Goal: Book appointment/travel/reservation

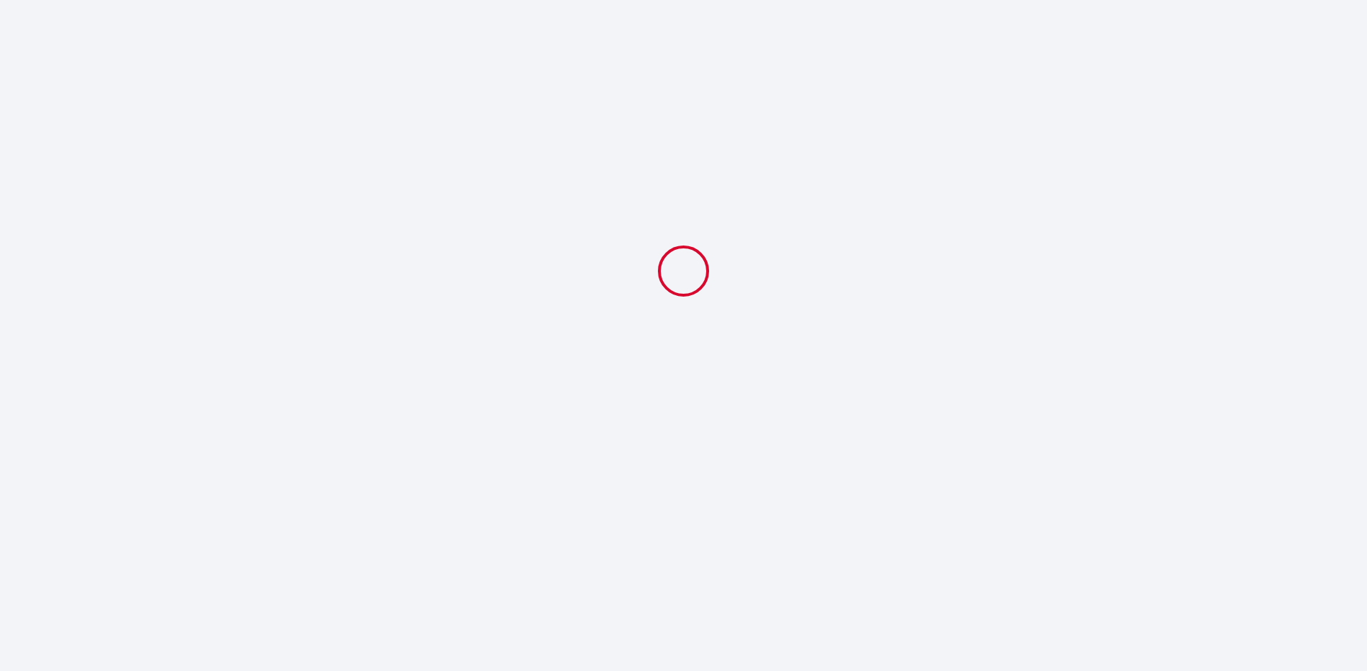
select select
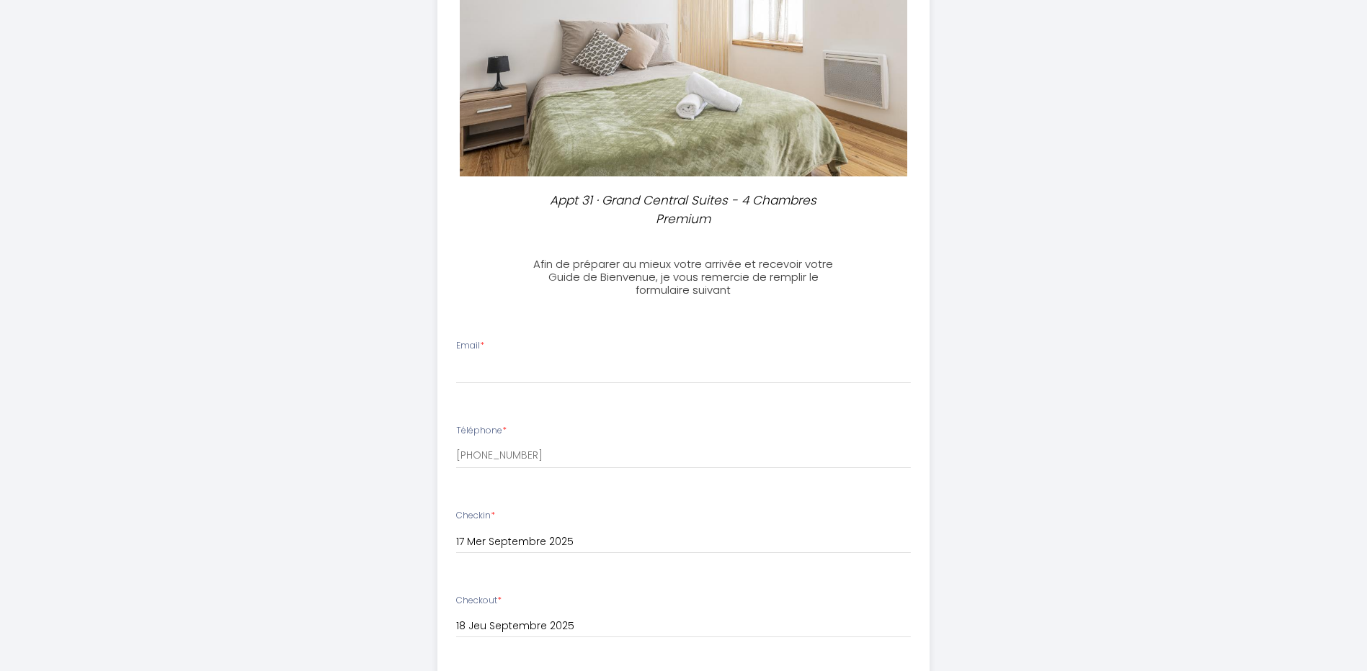
scroll to position [360, 0]
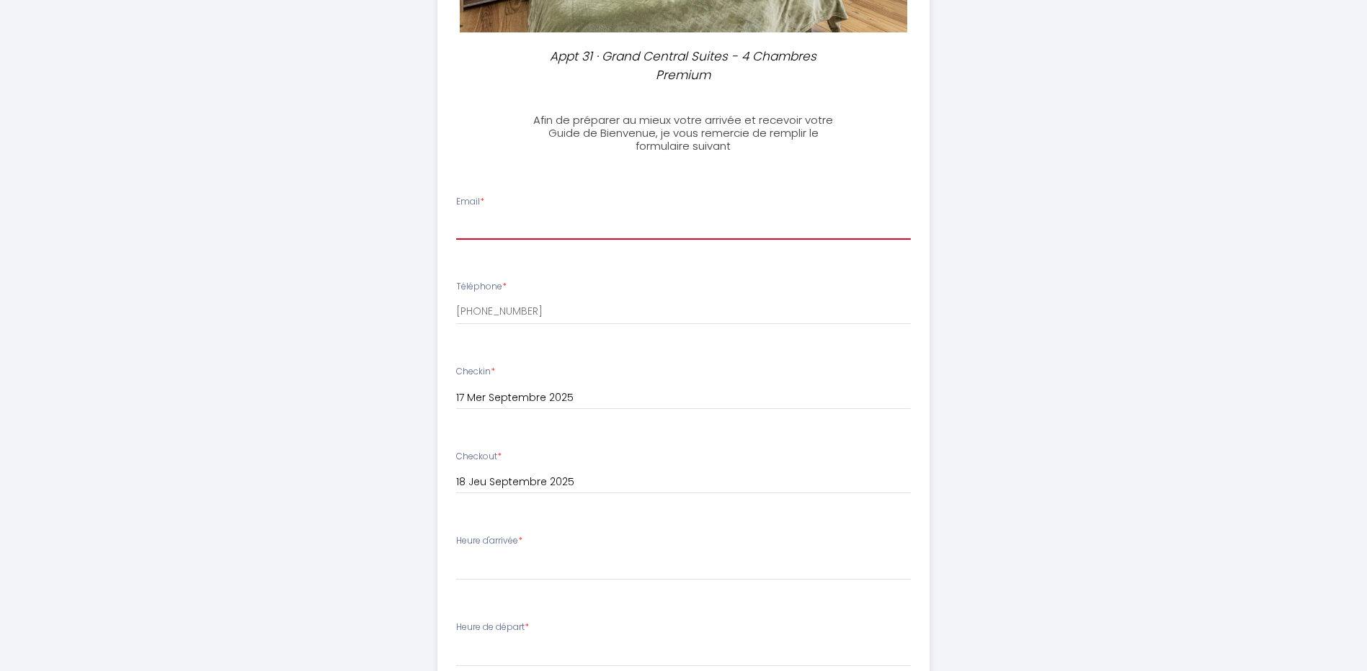
click at [548, 225] on input "Email *" at bounding box center [683, 227] width 455 height 26
type input "[PERSON_NAME][EMAIL_ADDRESS][DOMAIN_NAME]"
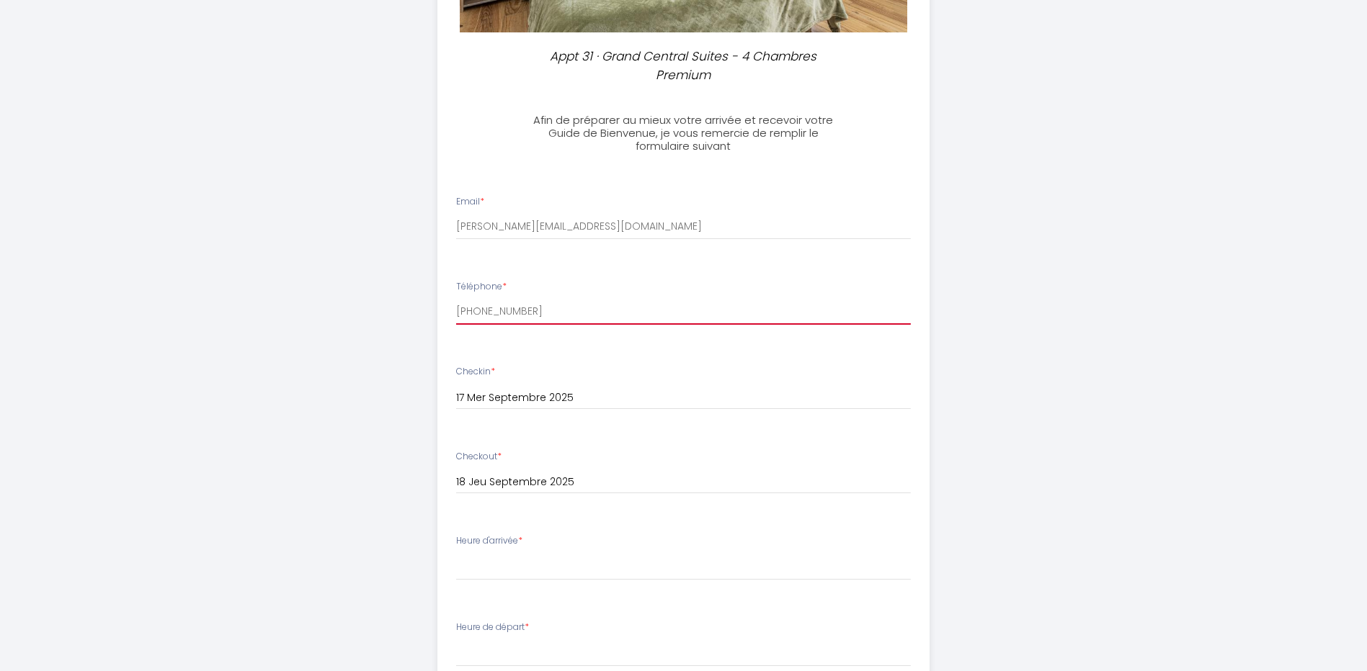
click at [590, 316] on input "[PHONE_NUMBER]" at bounding box center [683, 312] width 455 height 26
drag, startPoint x: 590, startPoint y: 316, endPoint x: 408, endPoint y: 325, distance: 181.8
click at [408, 325] on div "Appt 31 · Grand Central Suites - 4 Chambres Premium Afin de préparer au mieux v…" at bounding box center [684, 361] width 738 height 1442
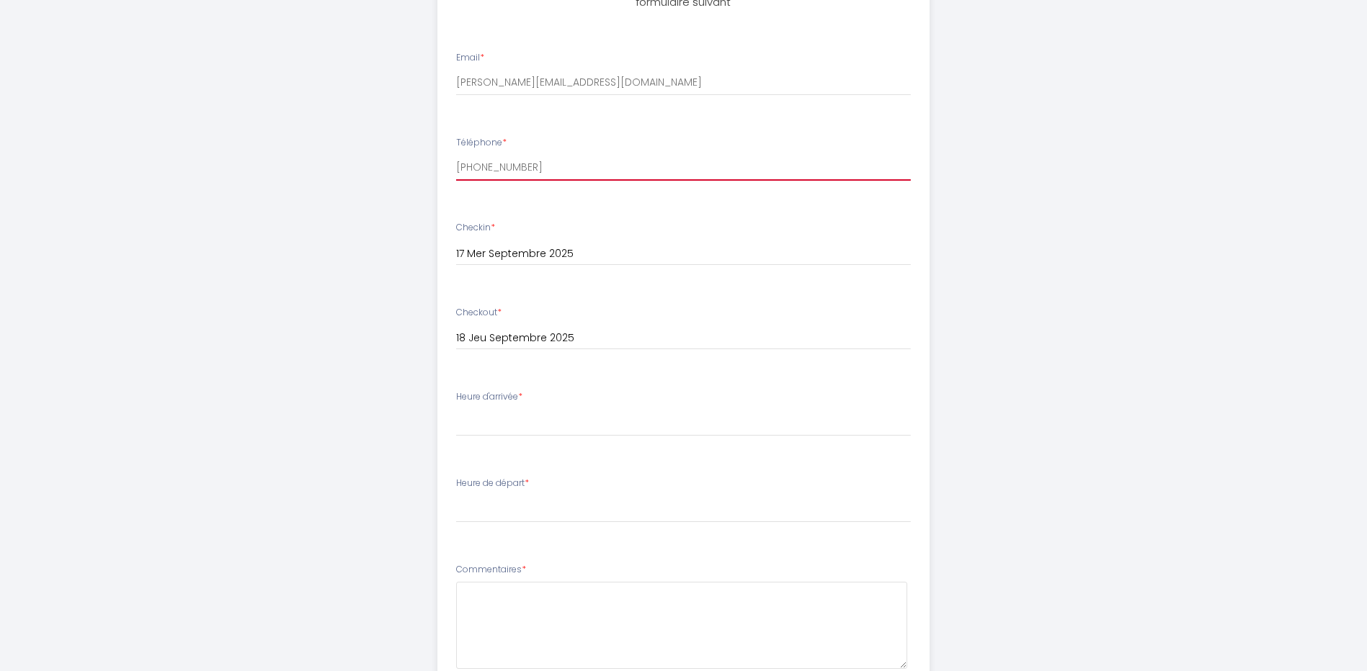
type input "[PHONE_NUMBER]"
click at [493, 429] on select "15:00 15:30 16:00 16:30 17:00 17:30 18:00 18:30 19:00 19:30 20:00 20:30 21:00 2…" at bounding box center [683, 422] width 455 height 27
select select "17:00"
click at [456, 409] on select "15:00 15:30 16:00 16:30 17:00 17:30 18:00 18:30 19:00 19:30 20:00 20:30 21:00 2…" at bounding box center [683, 422] width 455 height 27
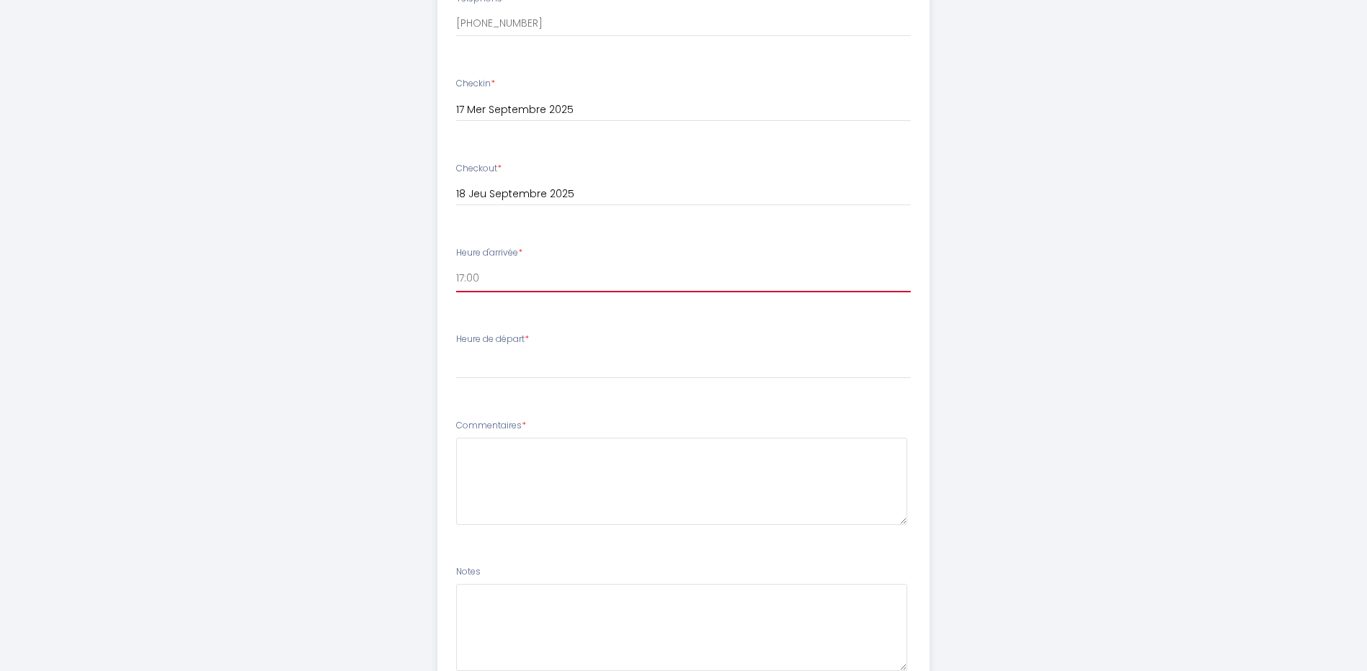
scroll to position [720, 0]
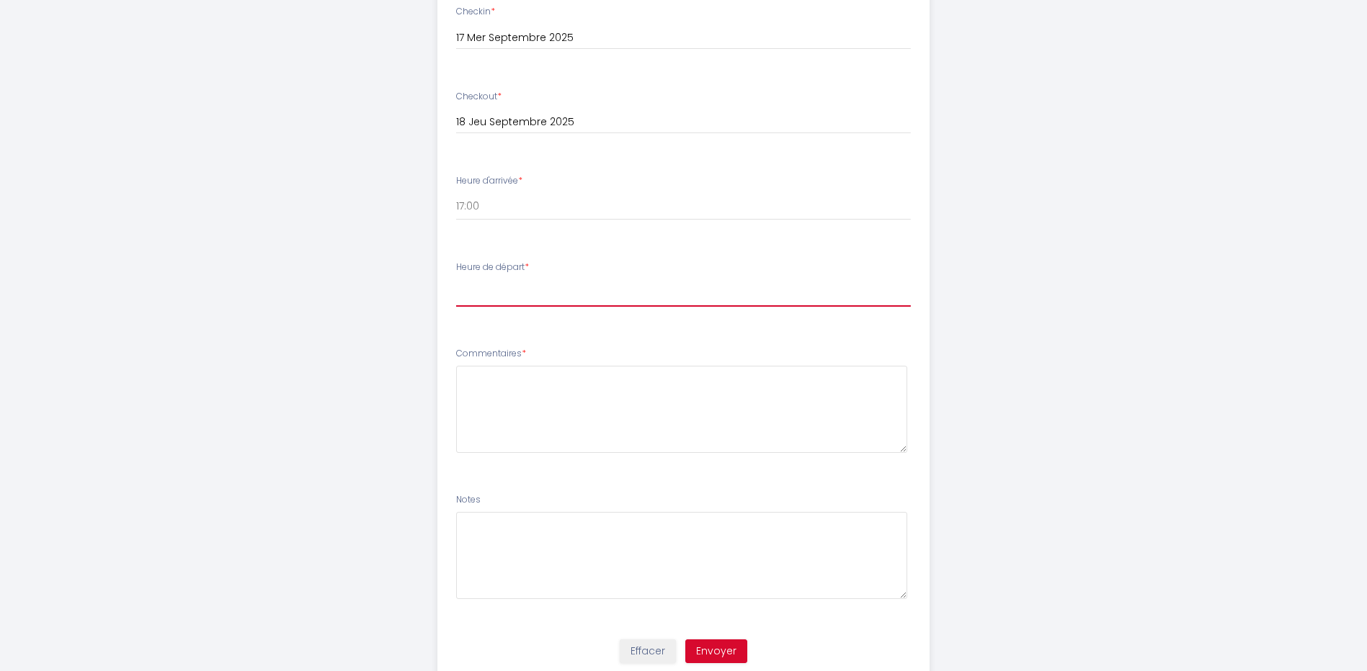
click at [542, 298] on select "00:00 00:30 01:00 01:30 02:00 02:30 03:00 03:30 04:00 04:30 05:00 05:30 06:00 0…" at bounding box center [683, 293] width 455 height 27
select select "09:00"
click at [456, 280] on select "00:00 00:30 01:00 01:30 02:00 02:30 03:00 03:30 04:00 04:30 05:00 05:30 06:00 0…" at bounding box center [683, 293] width 455 height 27
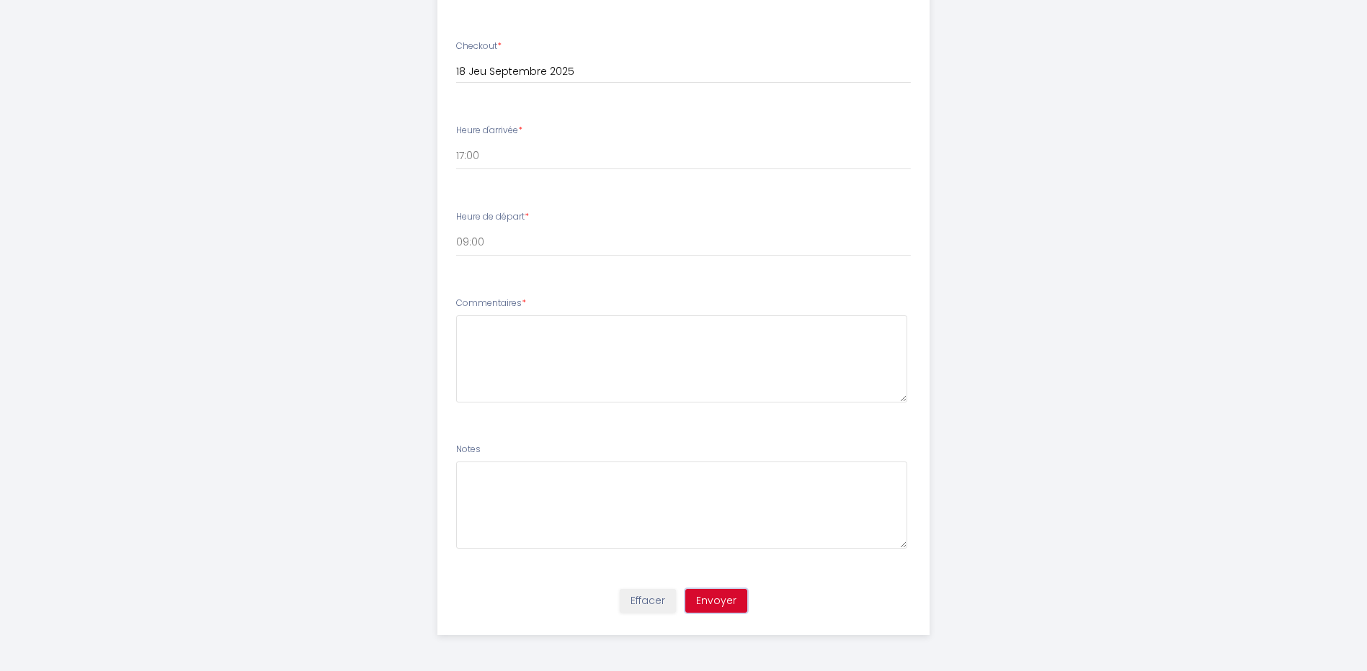
click at [715, 599] on button "Envoyer" at bounding box center [716, 601] width 62 height 24
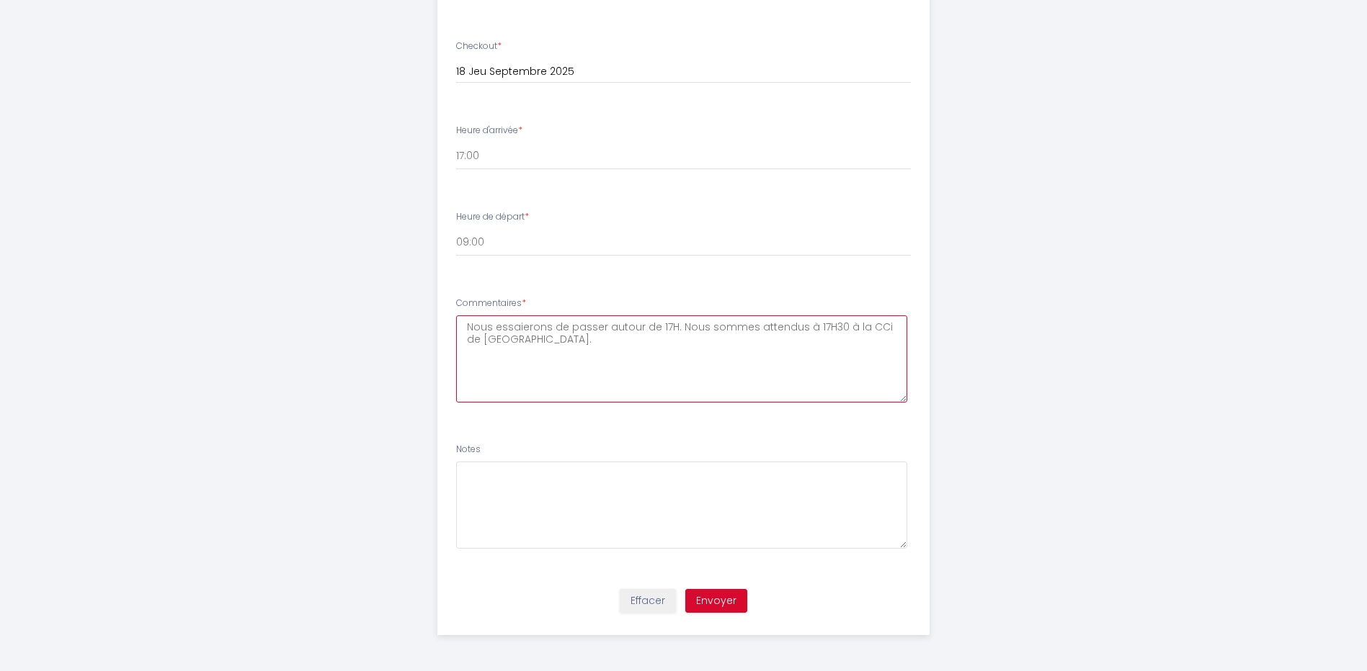
type textarea "Nous essaierons de passer autour de 17H. Nous sommes attendus à 17H30 à la CCi …"
click at [732, 597] on button "Envoyer" at bounding box center [716, 601] width 62 height 24
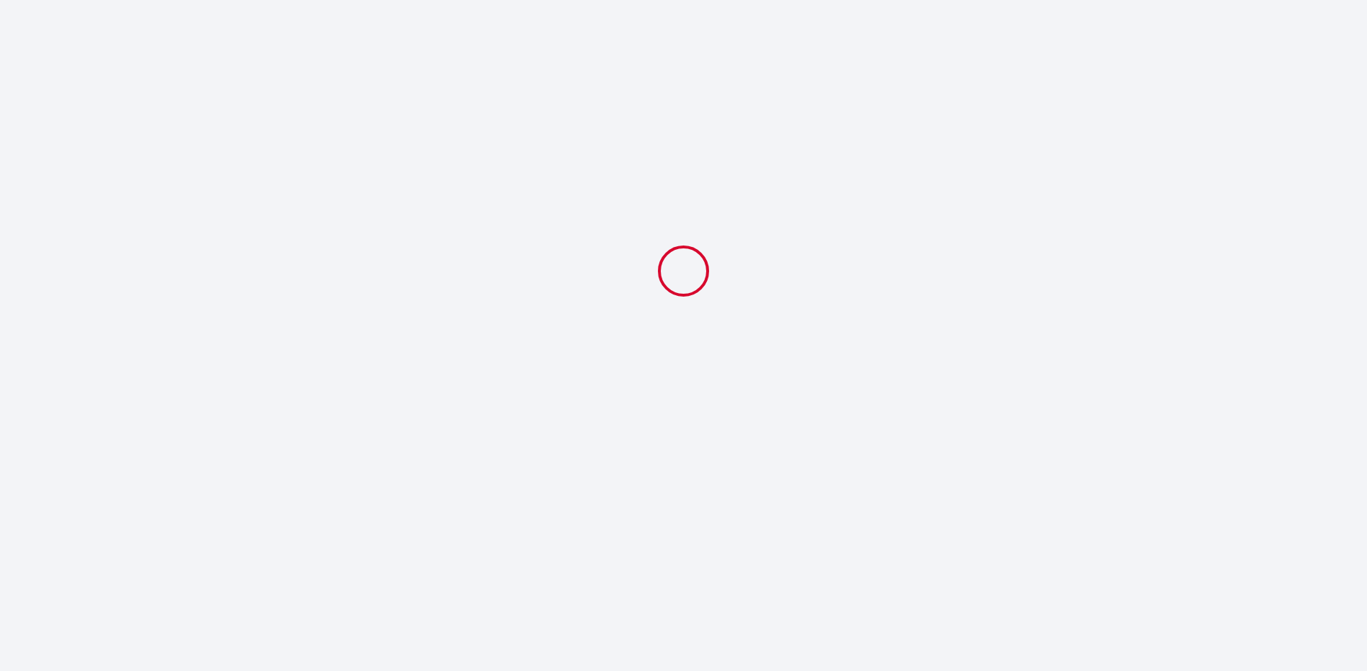
scroll to position [0, 0]
select select "17:00"
select select "09:00"
